Goal: Task Accomplishment & Management: Manage account settings

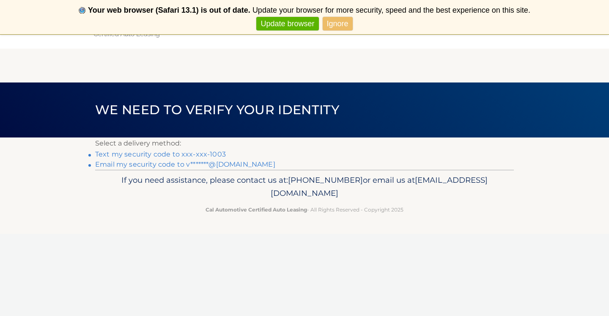
click at [206, 153] on link "Text my security code to xxx-xxx-1003" at bounding box center [160, 154] width 131 height 8
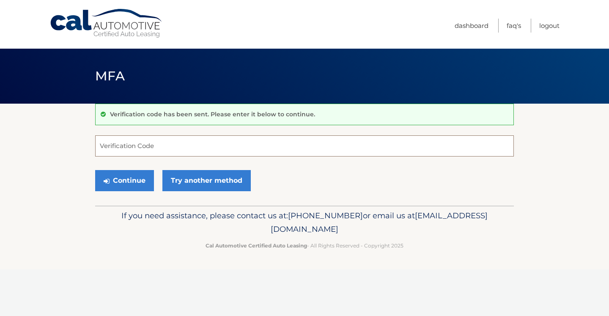
click at [226, 145] on input "Verification Code" at bounding box center [304, 145] width 419 height 21
type input "d"
type input "494486"
click at [127, 189] on button "Continue" at bounding box center [124, 180] width 59 height 21
click at [131, 178] on button "Continue" at bounding box center [124, 180] width 59 height 21
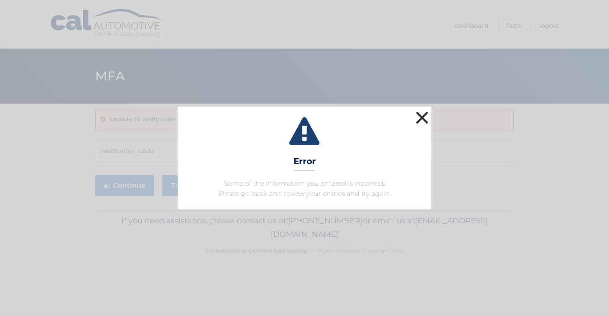
click at [418, 118] on button "×" at bounding box center [422, 117] width 17 height 17
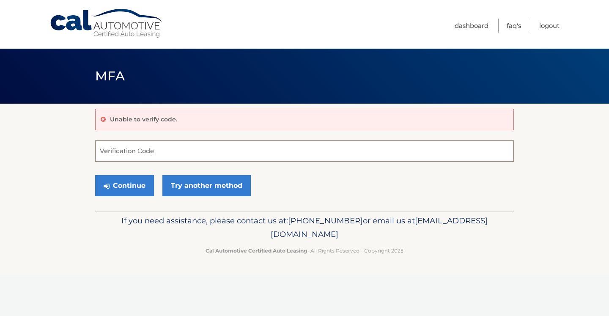
click at [184, 158] on input "Verification Code" at bounding box center [304, 150] width 419 height 21
type input "494486"
click at [137, 186] on button "Continue" at bounding box center [124, 185] width 59 height 21
click at [132, 188] on button "Continue" at bounding box center [124, 185] width 59 height 21
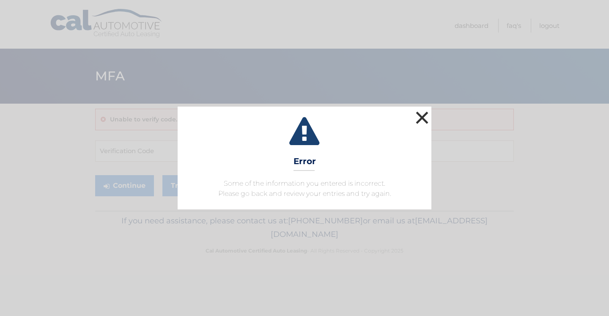
click at [430, 110] on button "×" at bounding box center [422, 117] width 17 height 17
click at [427, 122] on button "×" at bounding box center [422, 117] width 17 height 17
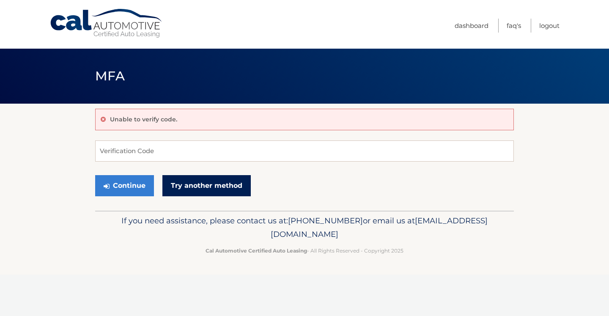
click at [230, 186] on link "Try another method" at bounding box center [206, 185] width 88 height 21
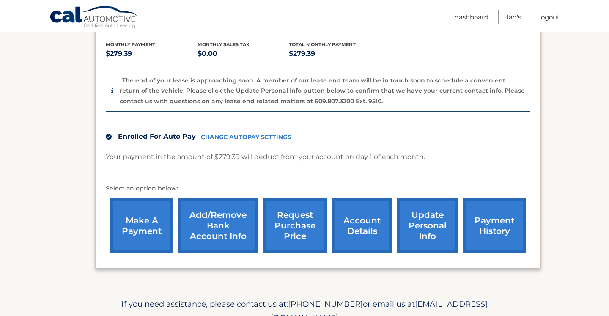
scroll to position [197, 0]
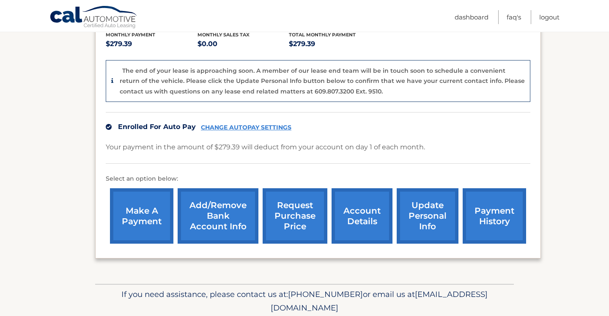
click at [270, 124] on link "CHANGE AUTOPAY SETTINGS" at bounding box center [246, 127] width 90 height 7
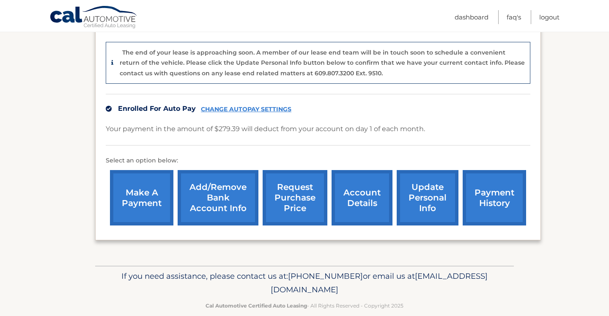
scroll to position [214, 0]
click at [225, 106] on link "CHANGE AUTOPAY SETTINGS" at bounding box center [246, 109] width 90 height 7
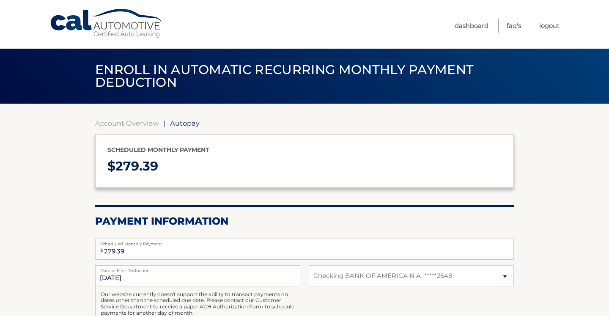
select select "NTFiMDQ3NjYtZTcxMi00NDAzLThhNDktYzlkZmRmOTViMzVm"
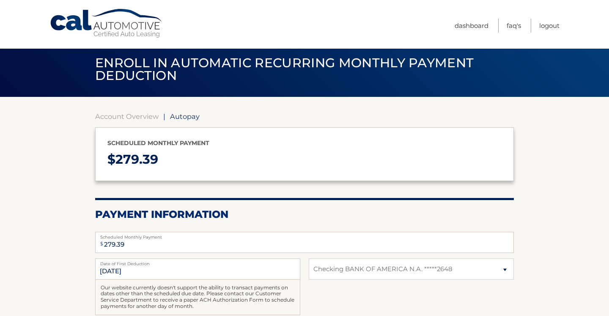
scroll to position [0, 0]
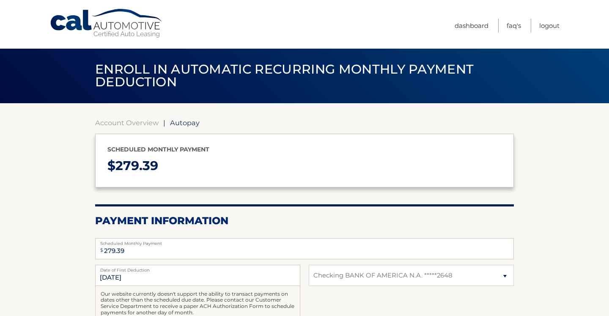
click at [179, 121] on span "Autopay" at bounding box center [185, 122] width 30 height 8
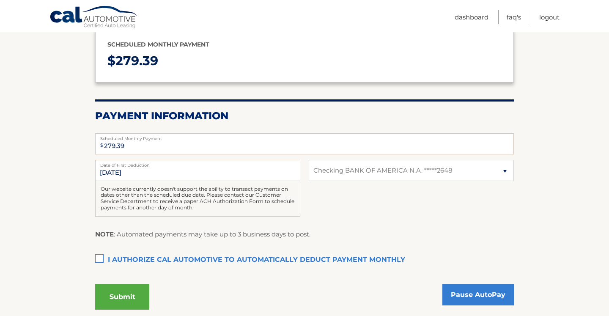
scroll to position [106, 0]
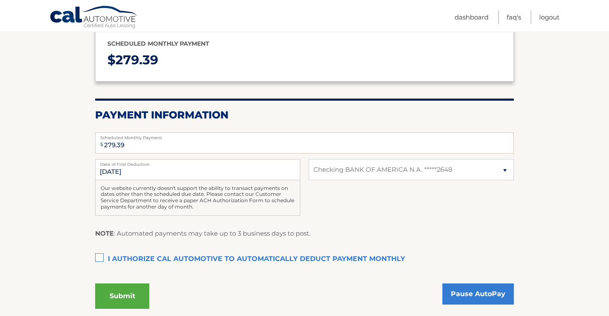
click at [179, 121] on section "Account Overview | Autopay Scheduled monthly payment $ 279.39 Payment Informati…" at bounding box center [304, 167] width 419 height 308
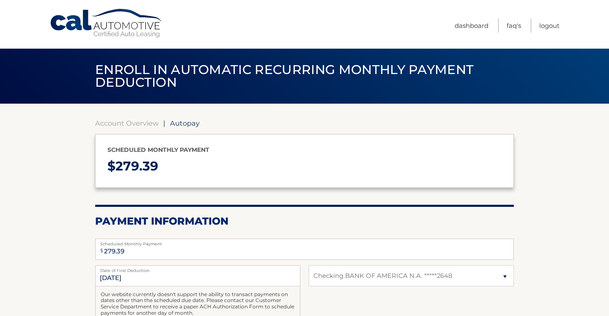
scroll to position [0, 0]
click at [181, 122] on span "Autopay" at bounding box center [185, 123] width 30 height 8
select select "NTFiMDQ3NjYtZTcxMi00NDAzLThhNDktYzlkZmRmOTViMzVm"
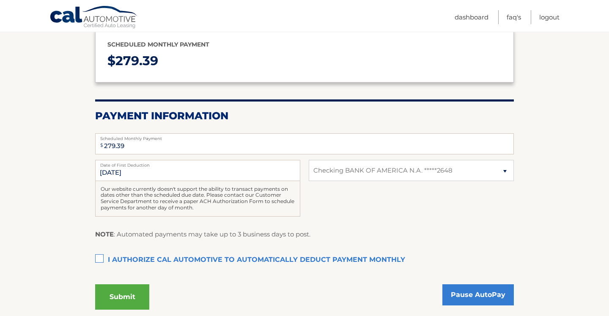
scroll to position [109, 0]
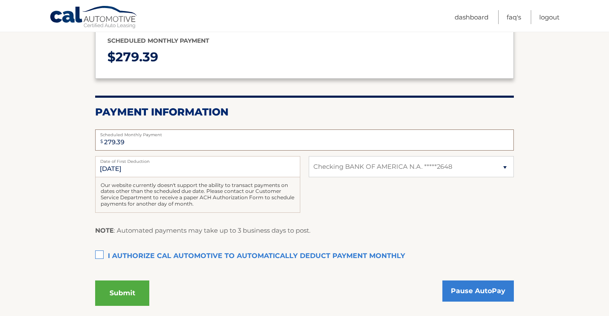
click at [154, 141] on input "279.39" at bounding box center [304, 139] width 419 height 21
click at [143, 166] on input "10/1/2025" at bounding box center [197, 166] width 205 height 21
click at [137, 166] on input "10/1/2025" at bounding box center [197, 166] width 205 height 21
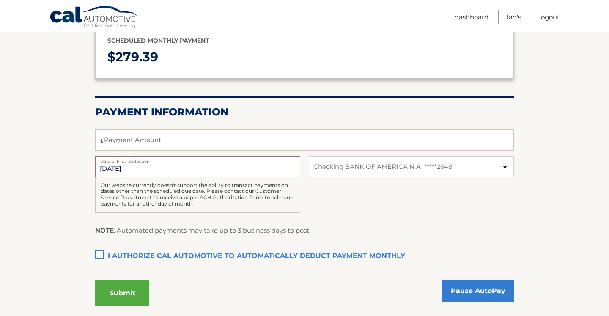
click at [137, 166] on input "10/1/2025" at bounding box center [197, 166] width 205 height 21
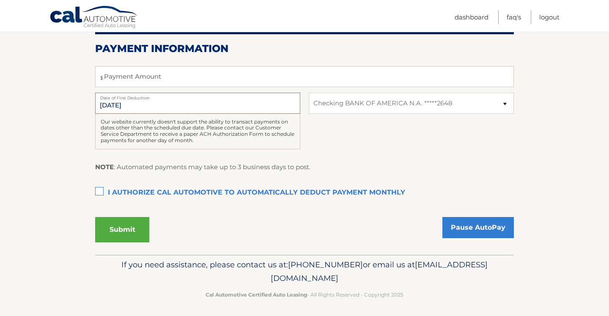
scroll to position [172, 0]
click at [481, 223] on link "Pause AutoPay" at bounding box center [477, 227] width 71 height 21
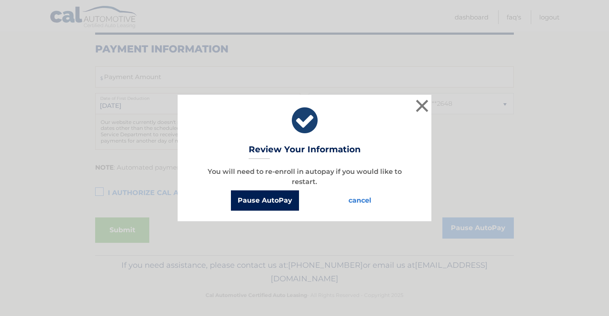
click at [280, 204] on button "Pause AutoPay" at bounding box center [265, 200] width 68 height 20
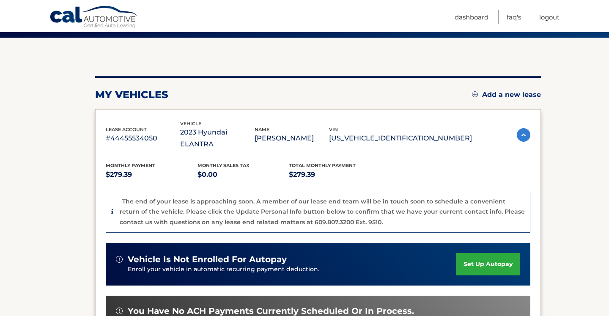
scroll to position [66, 0]
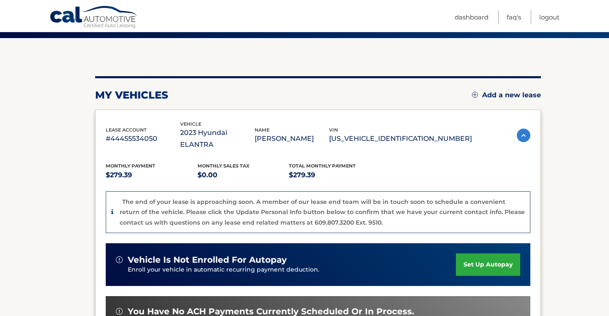
click at [524, 134] on img at bounding box center [524, 136] width 14 height 14
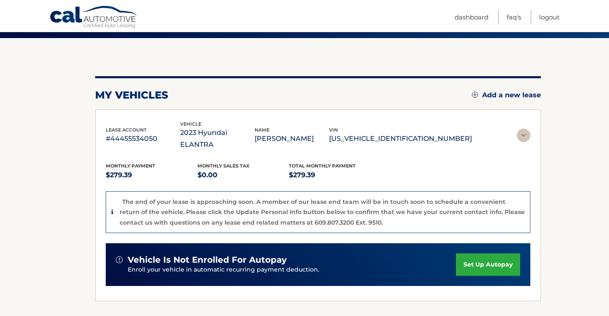
scroll to position [0, 0]
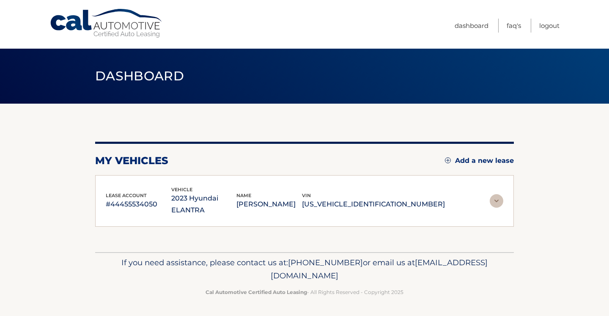
click at [494, 194] on img at bounding box center [497, 201] width 14 height 14
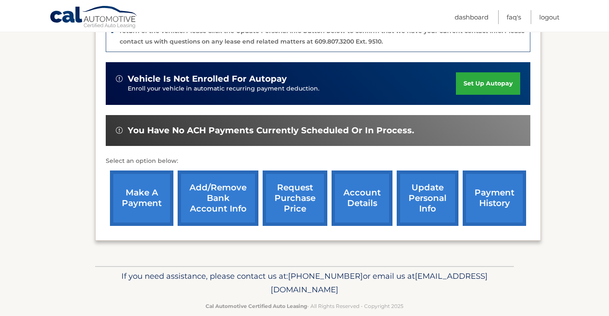
scroll to position [246, 0]
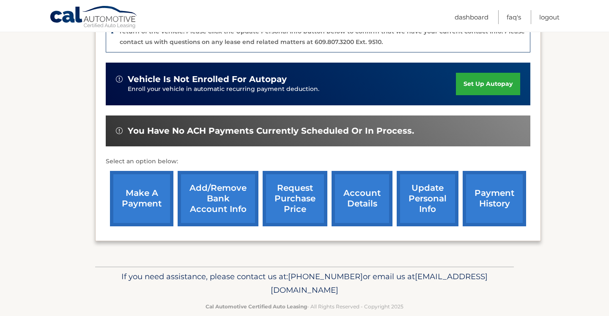
click at [494, 193] on link "payment history" at bounding box center [494, 198] width 63 height 55
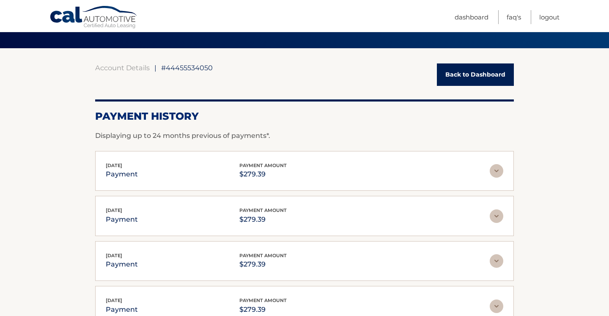
scroll to position [58, 0]
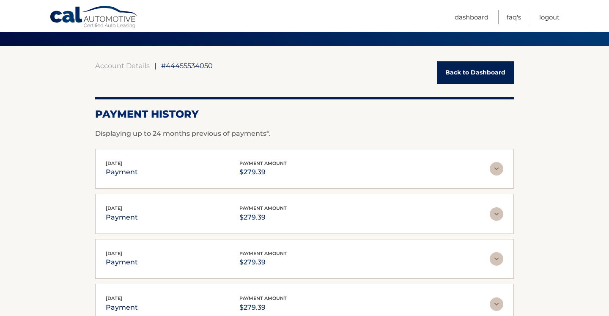
click at [489, 159] on div "[DATE] payment payment amount $279.39" at bounding box center [298, 168] width 384 height 19
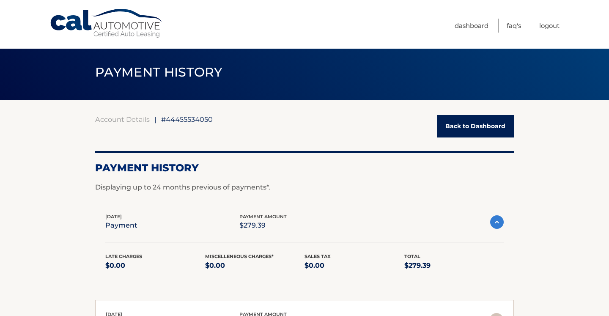
scroll to position [3, 0]
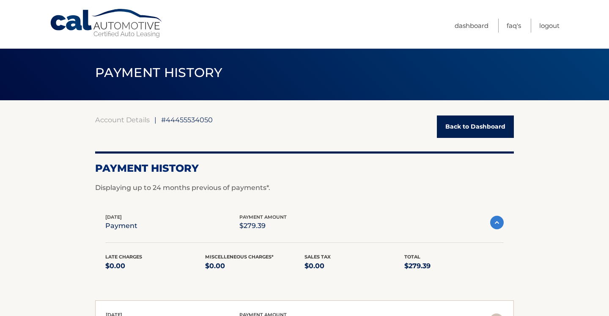
click at [189, 119] on span "#44455534050" at bounding box center [187, 119] width 52 height 8
click at [475, 29] on link "Dashboard" at bounding box center [472, 26] width 34 height 14
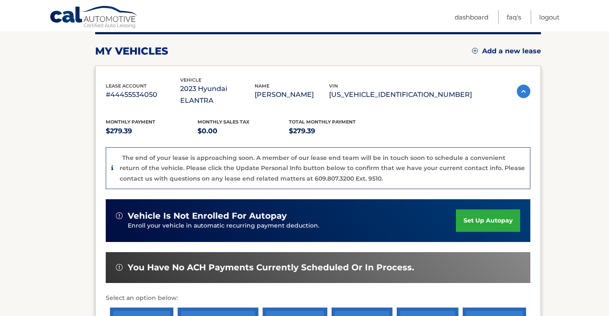
scroll to position [107, 0]
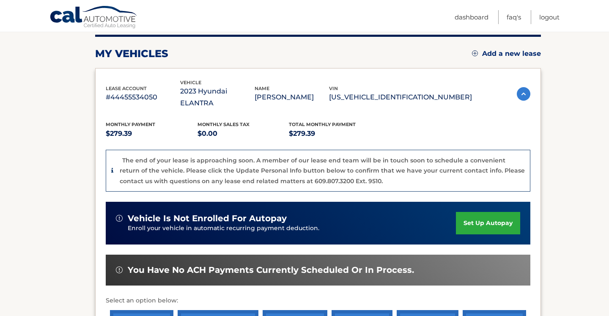
click at [518, 87] on img at bounding box center [524, 94] width 14 height 14
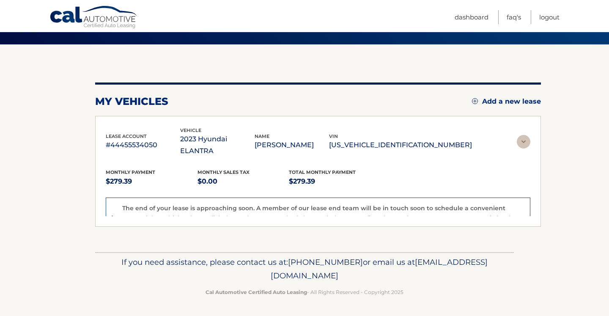
scroll to position [0, 0]
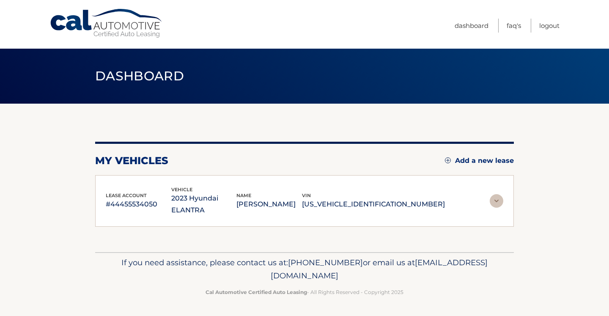
click at [393, 192] on div "vin [US_VEHICLE_IDENTIFICATION_NUMBER]" at bounding box center [373, 201] width 143 height 19
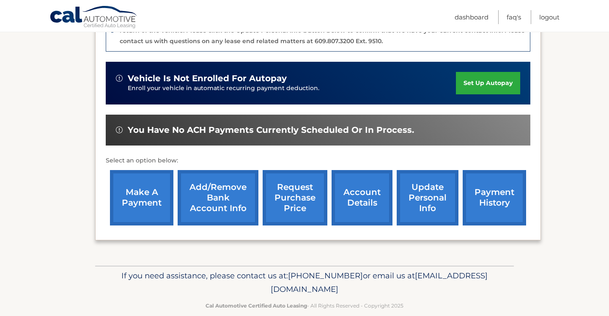
scroll to position [246, 0]
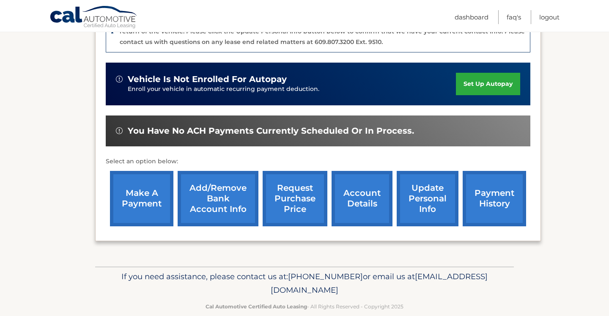
click at [229, 196] on link "Add/Remove bank account info" at bounding box center [218, 198] width 81 height 55
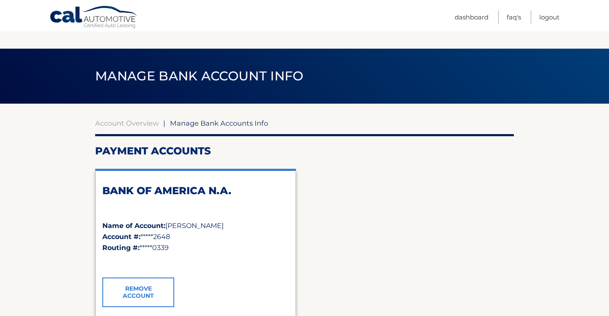
scroll to position [110, 0]
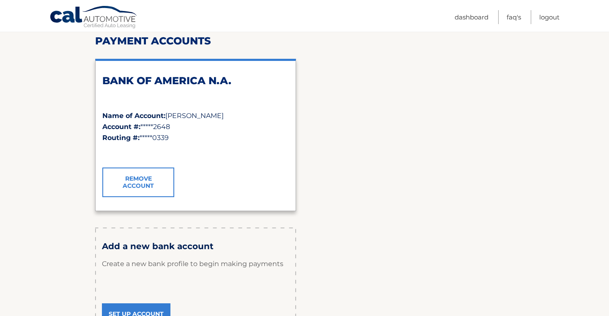
click at [137, 175] on link "Remove Account" at bounding box center [138, 182] width 72 height 30
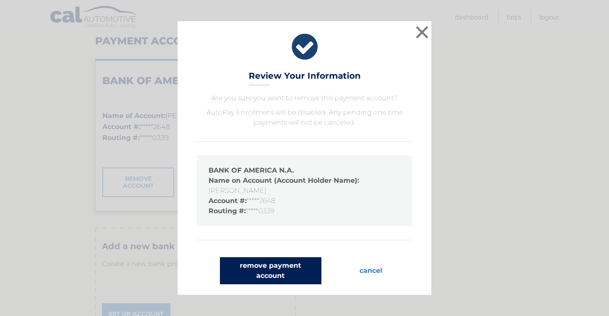
click at [271, 271] on button "remove payment account" at bounding box center [270, 270] width 101 height 27
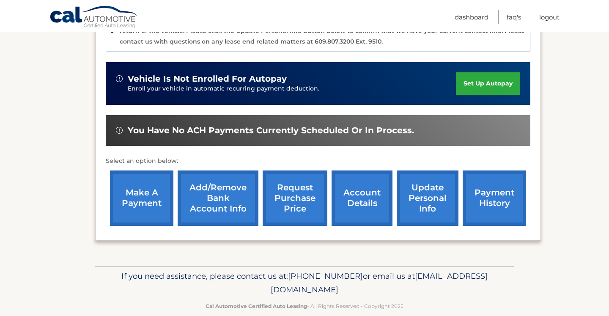
scroll to position [246, 0]
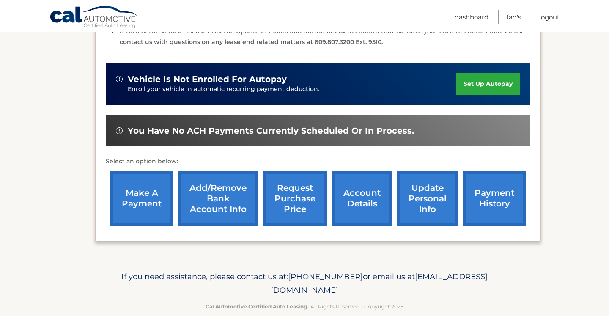
click at [237, 185] on link "Add/Remove bank account info" at bounding box center [218, 198] width 81 height 55
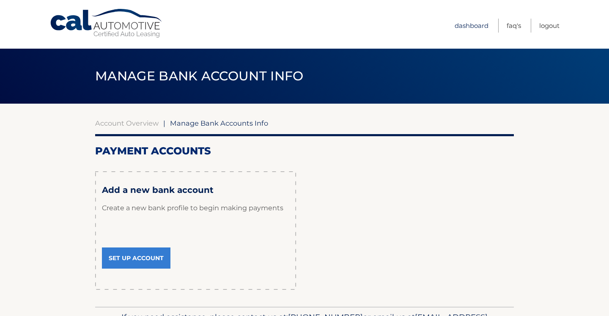
click at [468, 22] on link "Dashboard" at bounding box center [472, 26] width 34 height 14
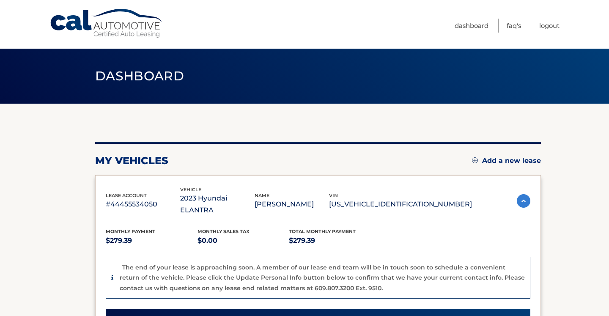
click at [468, 22] on link "Dashboard" at bounding box center [472, 26] width 34 height 14
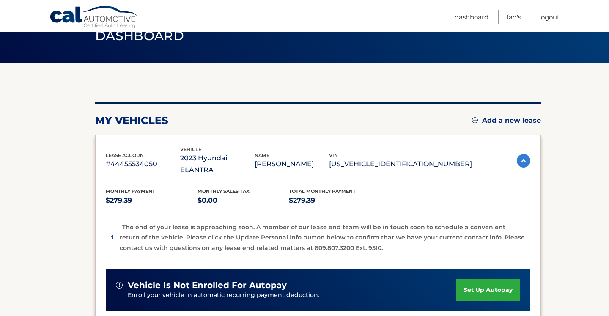
scroll to position [65, 0]
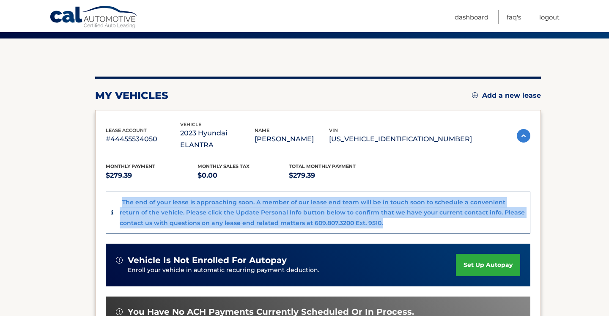
drag, startPoint x: 365, startPoint y: 209, endPoint x: 118, endPoint y: 186, distance: 248.9
click at [118, 197] on div "The end of your lease is approaching soon. A member of our lease end team will …" at bounding box center [318, 212] width 411 height 31
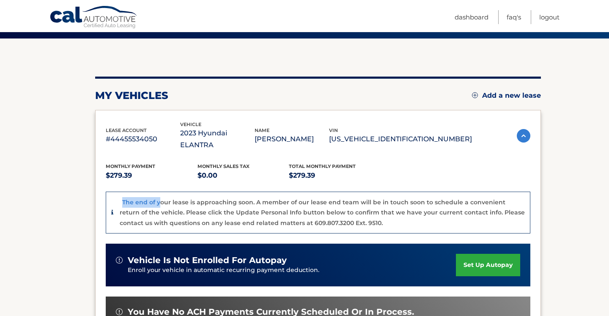
drag, startPoint x: 118, startPoint y: 186, endPoint x: 182, endPoint y: 209, distance: 68.2
click at [181, 206] on div "The end of your lease is approaching soon. A member of our lease end team will …" at bounding box center [318, 212] width 411 height 31
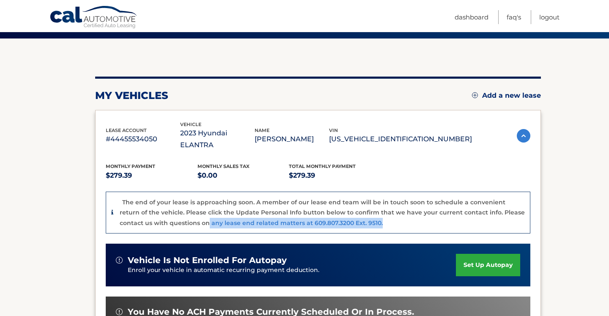
drag, startPoint x: 182, startPoint y: 209, endPoint x: 306, endPoint y: 222, distance: 125.0
click at [306, 222] on div "Monthly Payment $279.39 Monthly sales Tax $0.00 Total Monthly Payment $279.39 T…" at bounding box center [318, 281] width 425 height 260
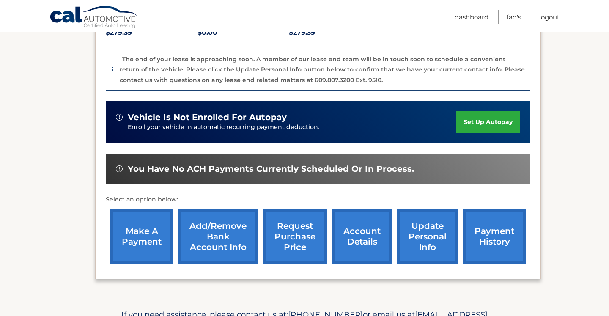
scroll to position [208, 0]
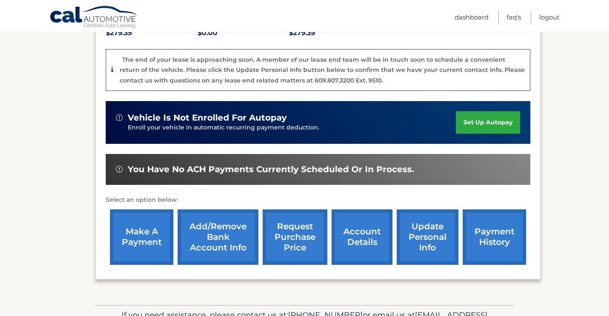
click at [359, 231] on link "account details" at bounding box center [362, 236] width 61 height 55
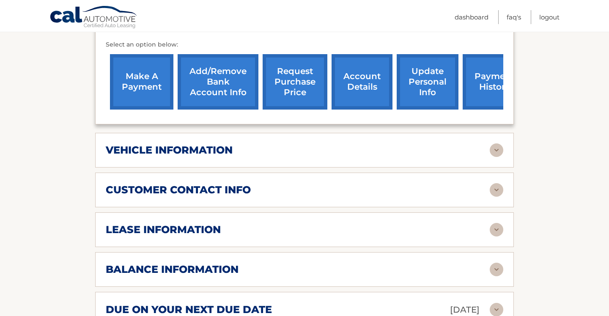
scroll to position [325, 0]
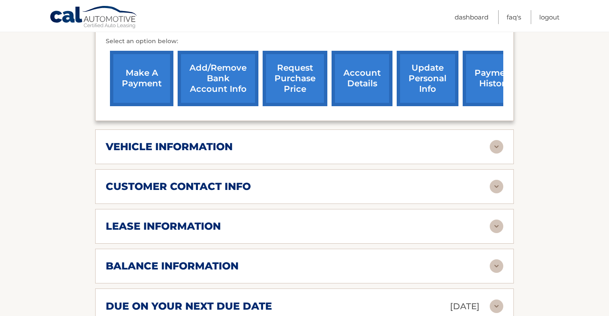
click at [429, 140] on div "vehicle information" at bounding box center [298, 146] width 384 height 13
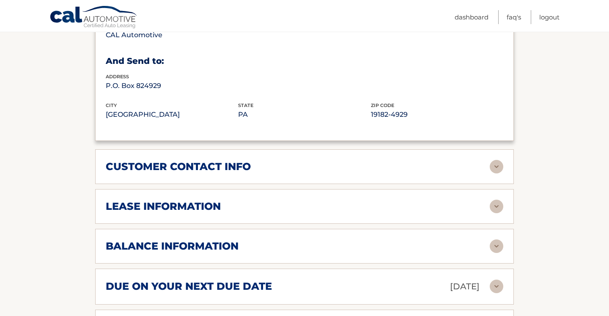
scroll to position [550, 0]
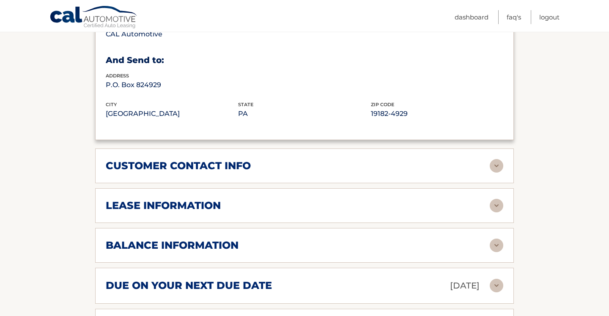
click at [409, 160] on div "customer contact info full name MICHAEL VELARDI street address 1171 MORNING GLO…" at bounding box center [304, 165] width 419 height 35
click at [482, 159] on div "customer contact info full name MICHAEL VELARDI street address 1171 MORNING GLO…" at bounding box center [304, 165] width 419 height 35
click at [491, 159] on img at bounding box center [497, 166] width 14 height 14
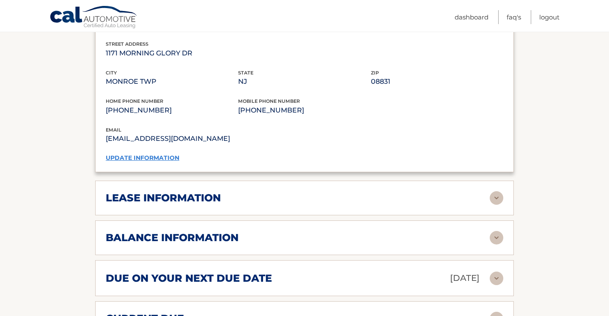
scroll to position [737, 0]
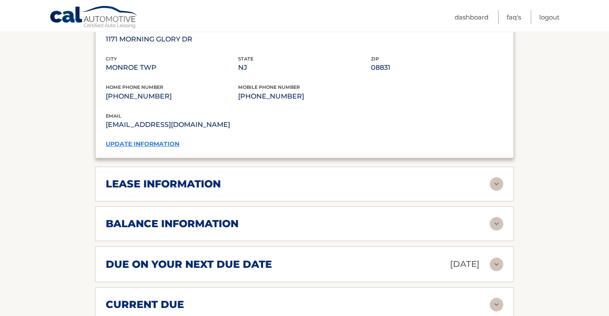
click at [448, 178] on div "lease information" at bounding box center [298, 184] width 384 height 13
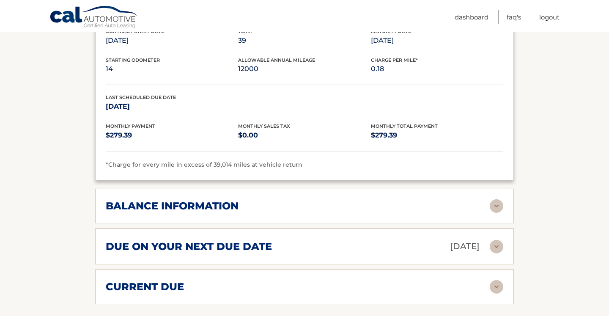
scroll to position [915, 0]
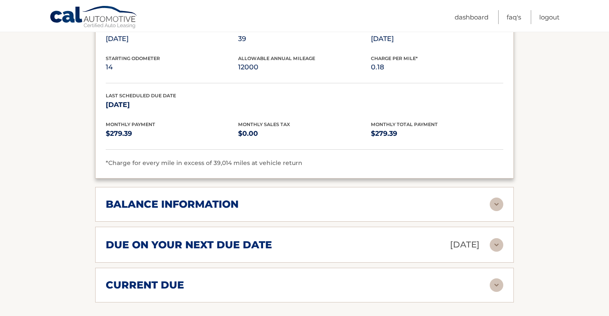
click at [427, 198] on div "balance information" at bounding box center [298, 204] width 384 height 13
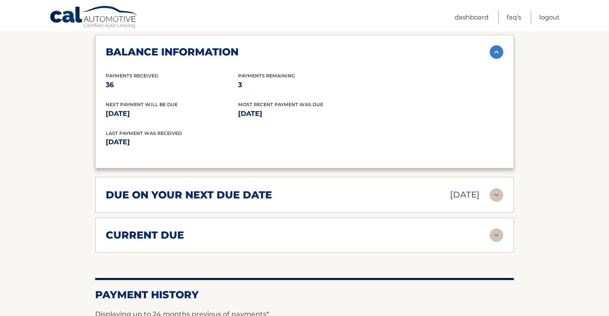
scroll to position [1067, 0]
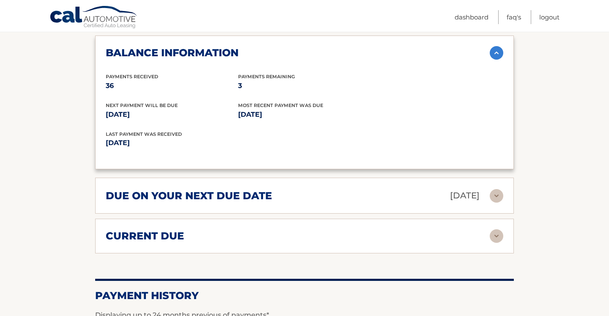
click at [390, 188] on div "due on your next due date Oct 01, 2025" at bounding box center [298, 195] width 384 height 15
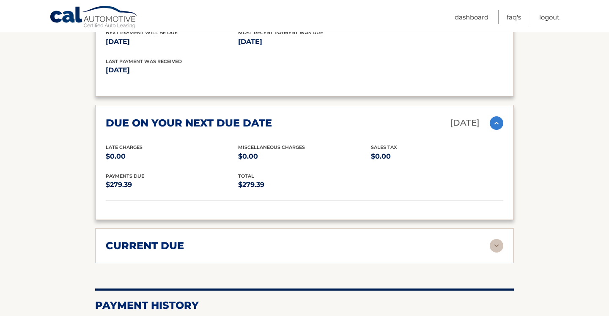
scroll to position [1159, 0]
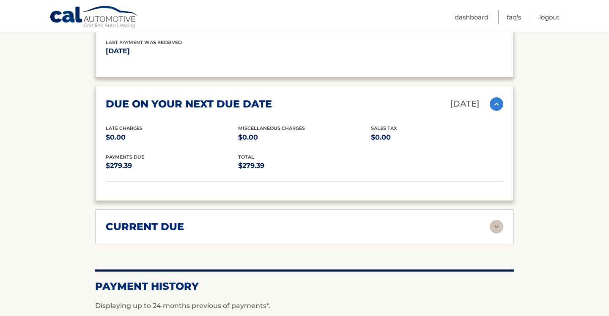
click at [373, 220] on div "current due Late Charges $0.00 Miscelleneous Charges* $0.00 Sales Tax $0.00 pay…" at bounding box center [304, 226] width 419 height 35
click at [386, 220] on div "current due" at bounding box center [298, 226] width 384 height 13
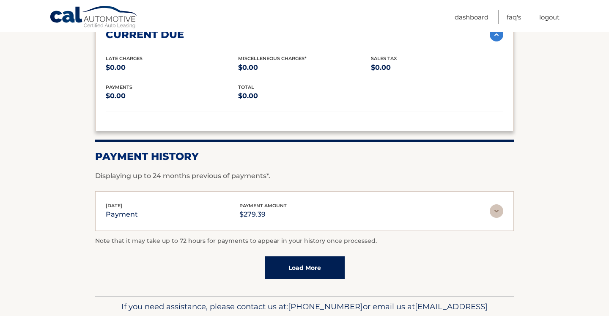
scroll to position [1352, 0]
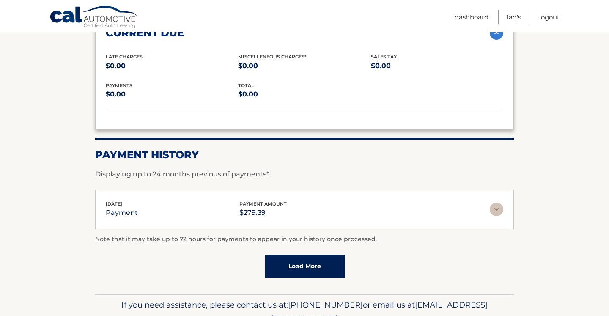
click at [316, 255] on link "Load More" at bounding box center [305, 266] width 80 height 23
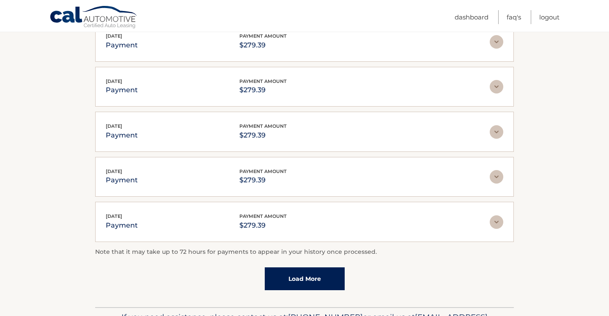
scroll to position [1594, 0]
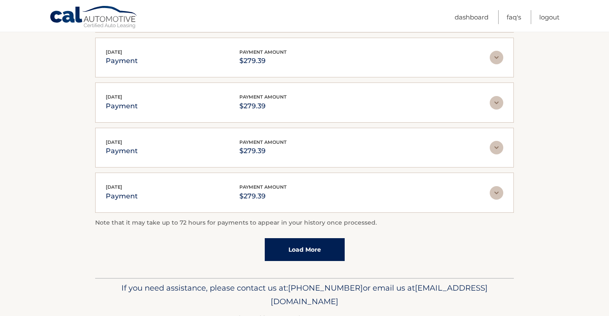
click at [319, 238] on link "Load More" at bounding box center [305, 249] width 80 height 23
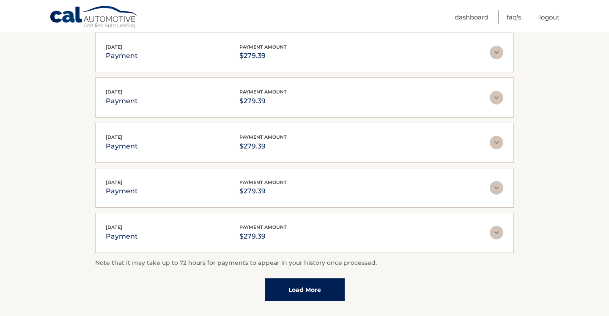
scroll to position [1778, 0]
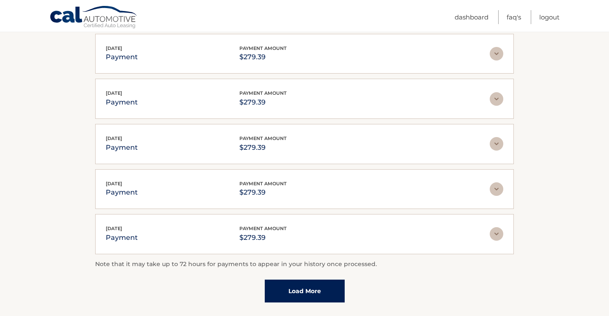
click at [298, 280] on link "Load More" at bounding box center [305, 291] width 80 height 23
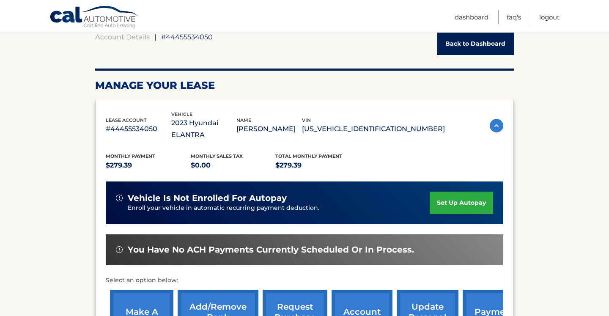
scroll to position [87, 0]
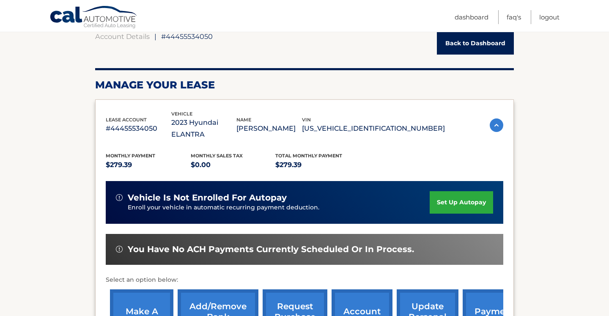
click at [299, 244] on span "You have no ACH payments currently scheduled or in process." at bounding box center [271, 249] width 286 height 11
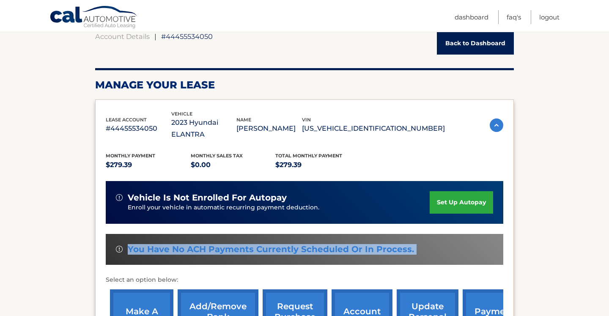
click at [299, 244] on span "You have no ACH payments currently scheduled or in process." at bounding box center [271, 249] width 286 height 11
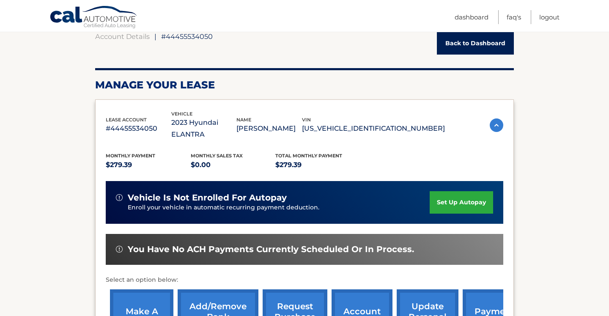
click at [293, 192] on div "vehicle is not enrolled for autopay" at bounding box center [273, 197] width 314 height 11
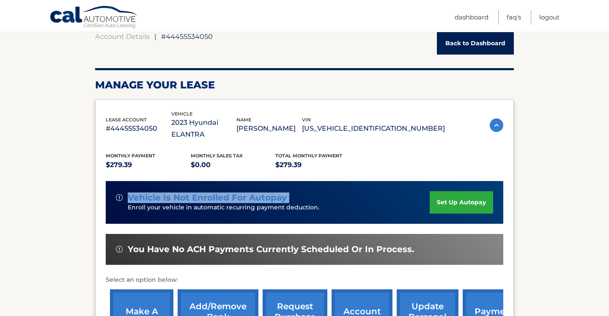
click at [293, 192] on div "vehicle is not enrolled for autopay" at bounding box center [273, 197] width 314 height 11
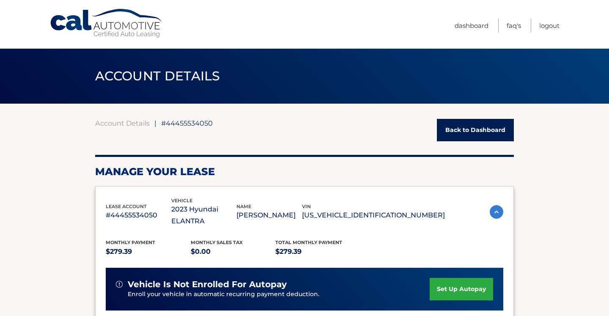
scroll to position [0, 0]
click at [547, 23] on link "Logout" at bounding box center [549, 26] width 20 height 14
